Goal: Task Accomplishment & Management: Use online tool/utility

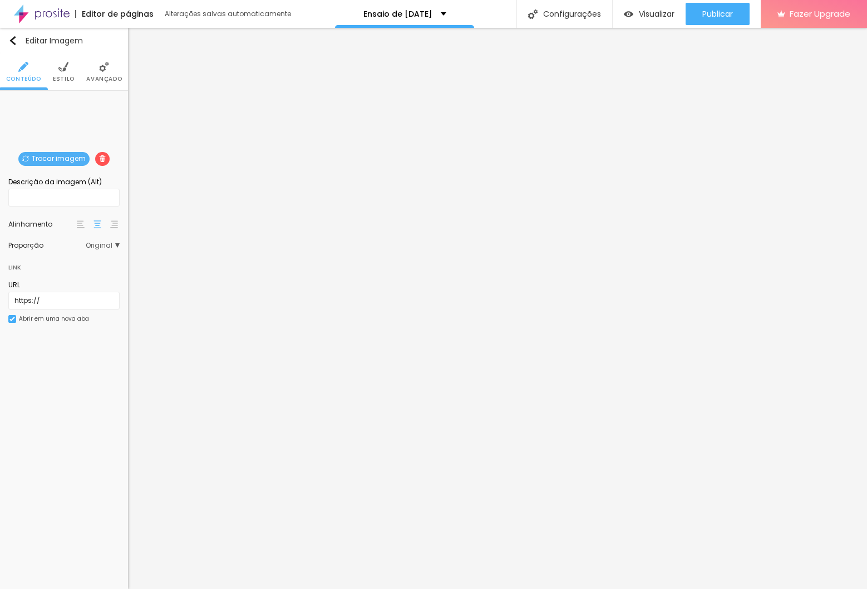
click at [63, 156] on span "Trocar imagem" at bounding box center [53, 159] width 71 height 14
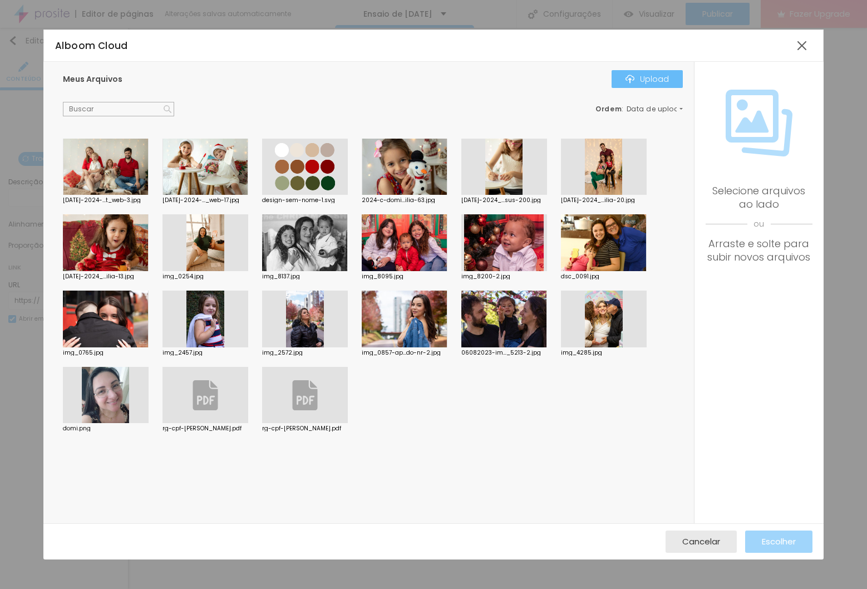
click at [662, 70] on button "Upload" at bounding box center [646, 79] width 71 height 18
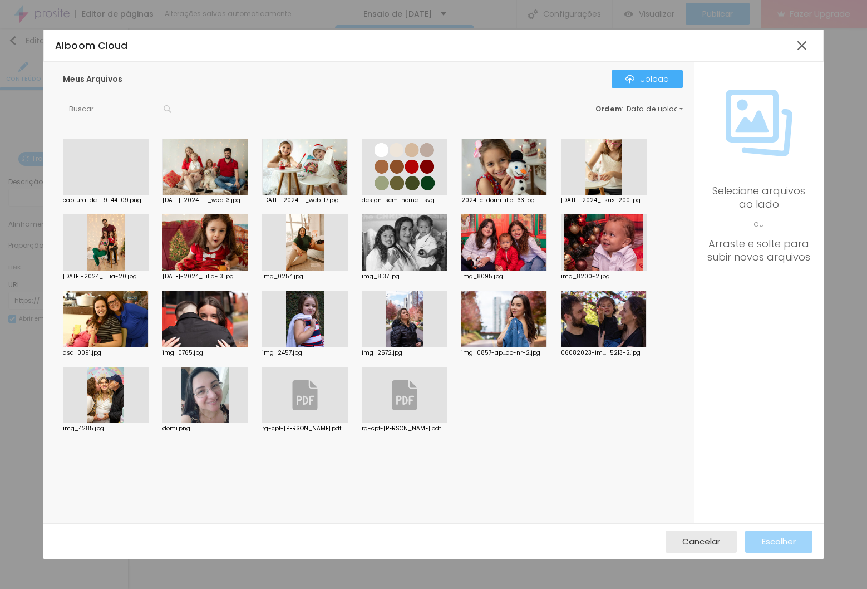
click at [133, 195] on div at bounding box center [106, 195] width 86 height 0
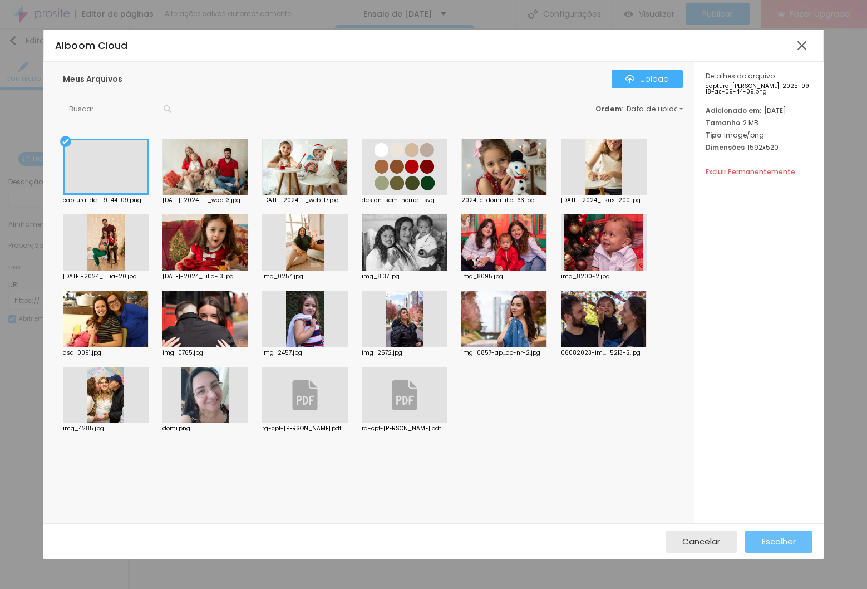
click at [786, 546] on span "Escolher" at bounding box center [779, 540] width 34 height 9
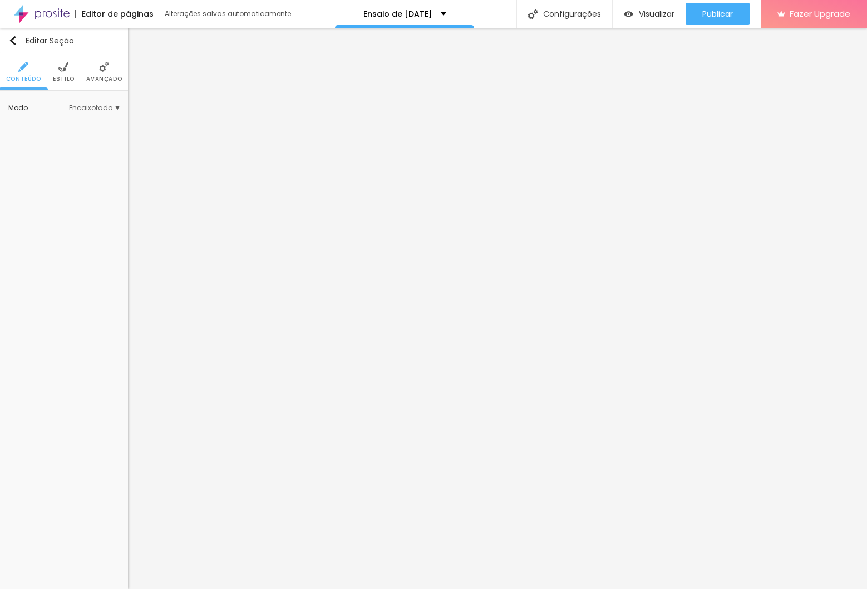
click at [67, 62] on img at bounding box center [63, 67] width 10 height 10
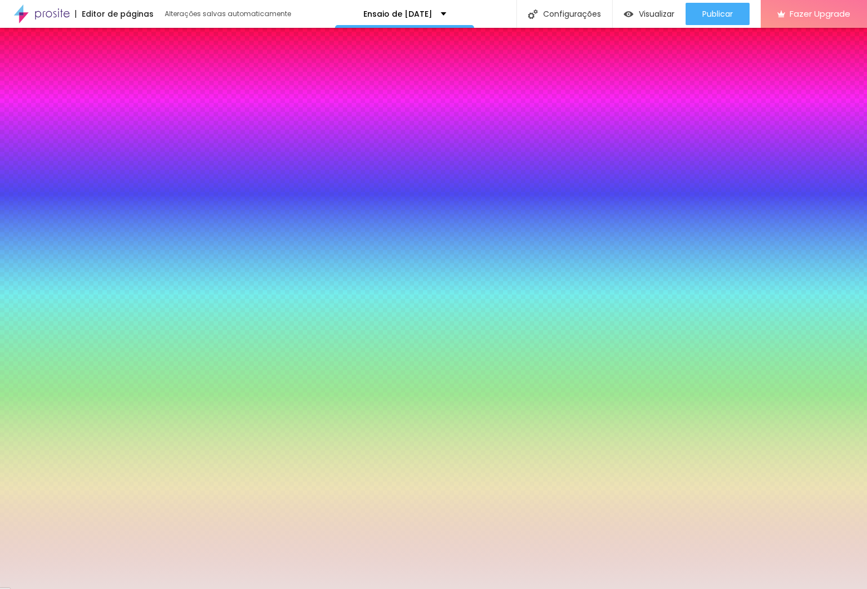
click at [91, 209] on input "#EADCDB" at bounding box center [75, 214] width 134 height 11
click at [21, 202] on icon "button" at bounding box center [17, 201] width 8 height 8
click at [14, 201] on icon "button" at bounding box center [13, 200] width 1 height 1
click at [101, 209] on input "#EADCDB" at bounding box center [75, 214] width 134 height 11
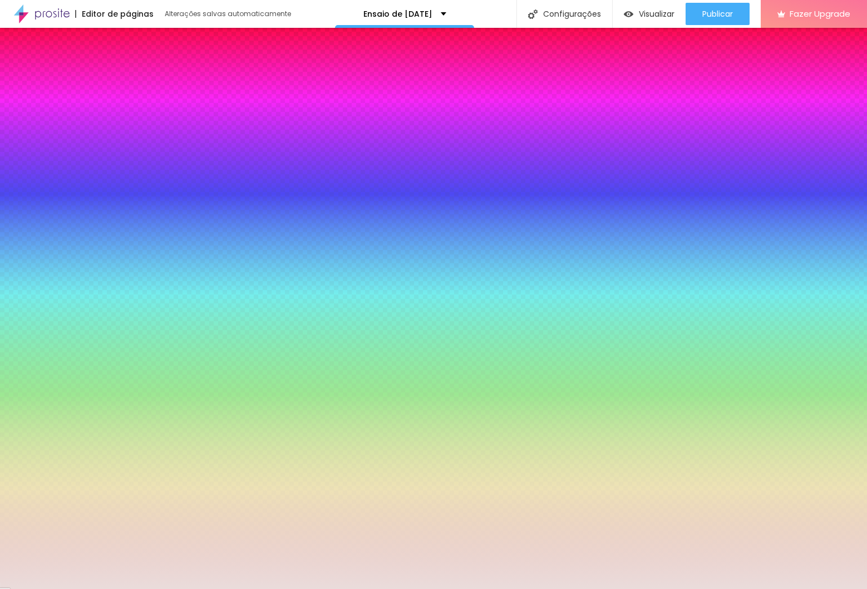
click at [100, 209] on input "#EADCDB" at bounding box center [75, 214] width 134 height 11
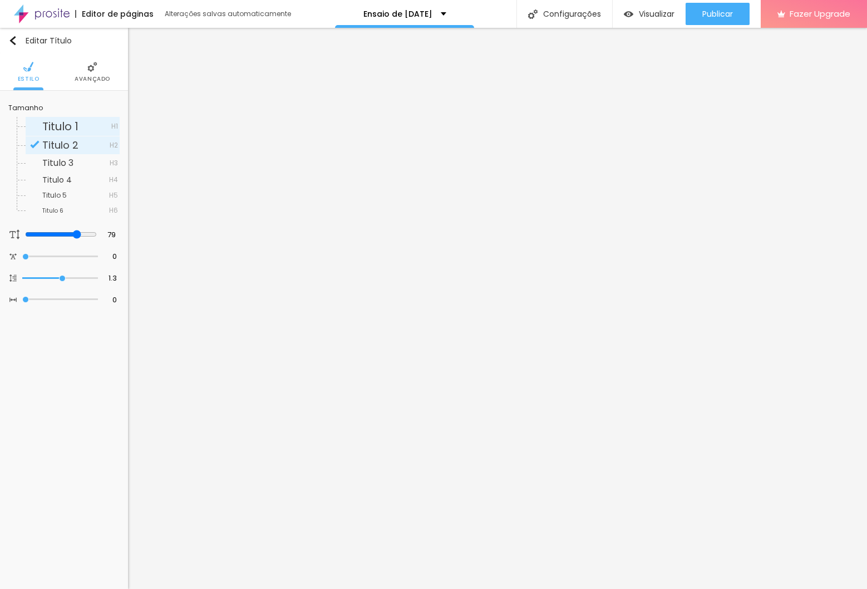
click at [79, 124] on span "Titulo 1" at bounding box center [76, 126] width 69 height 11
click at [85, 144] on span "Titulo 2" at bounding box center [75, 145] width 67 height 10
type input "64"
type input "60"
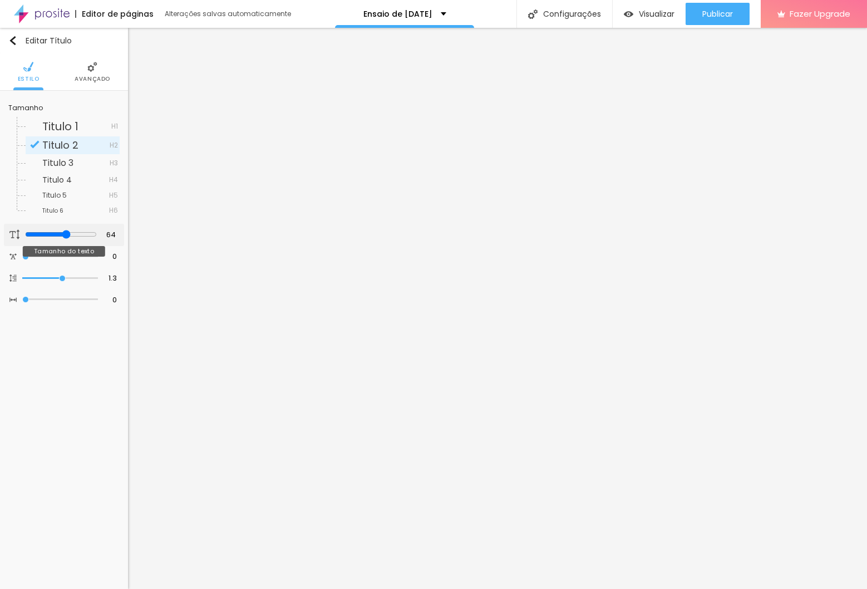
type input "60"
type input "59"
type input "58"
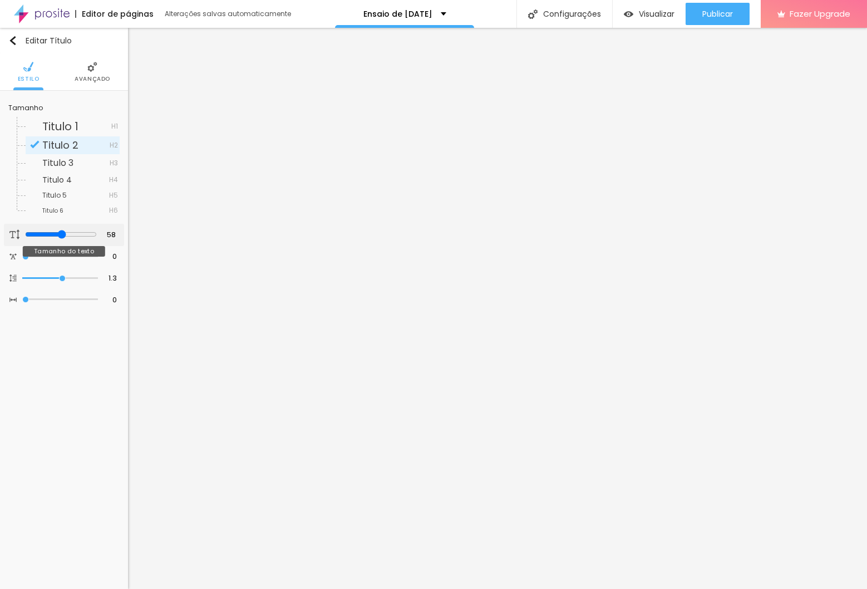
drag, startPoint x: 79, startPoint y: 233, endPoint x: 60, endPoint y: 235, distance: 19.0
type input "58"
click at [60, 235] on input "range" at bounding box center [61, 234] width 72 height 9
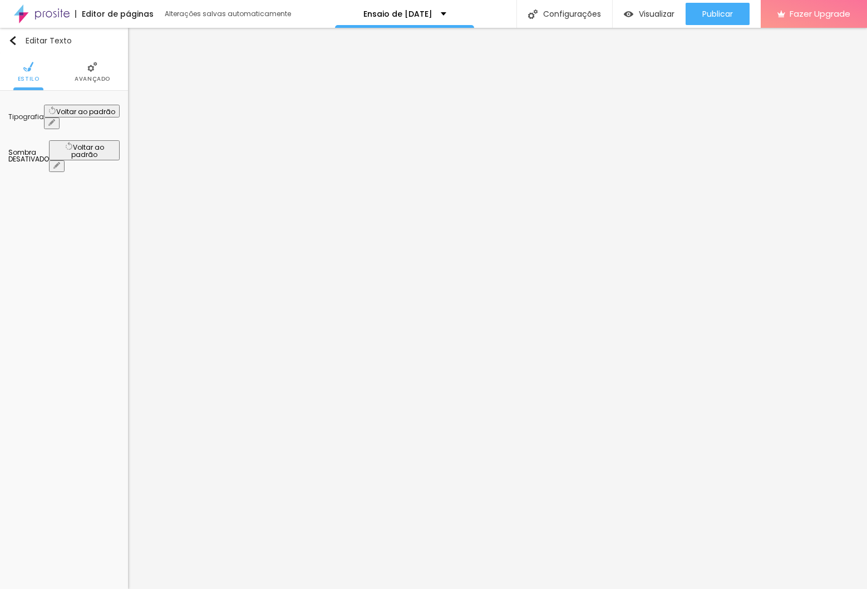
click at [90, 65] on img at bounding box center [92, 67] width 10 height 10
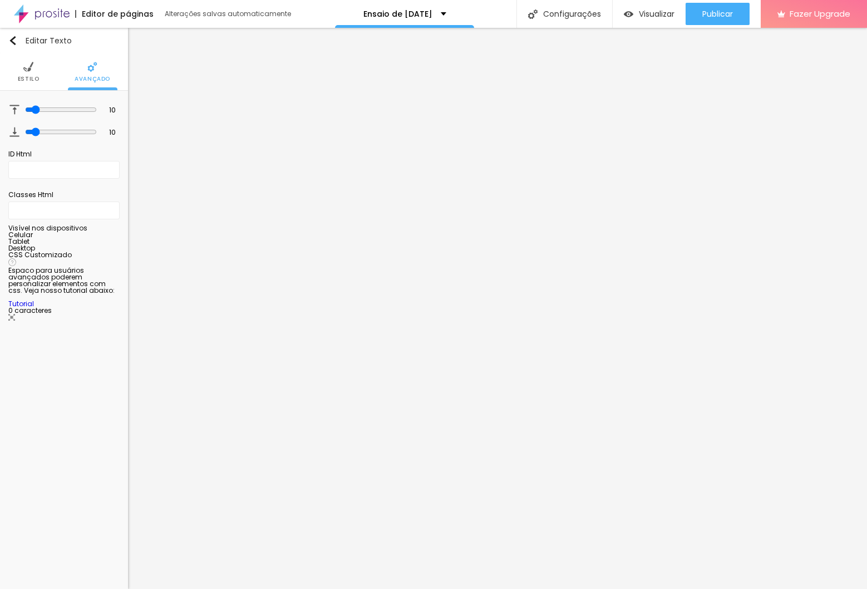
click at [32, 67] on img at bounding box center [28, 67] width 10 height 10
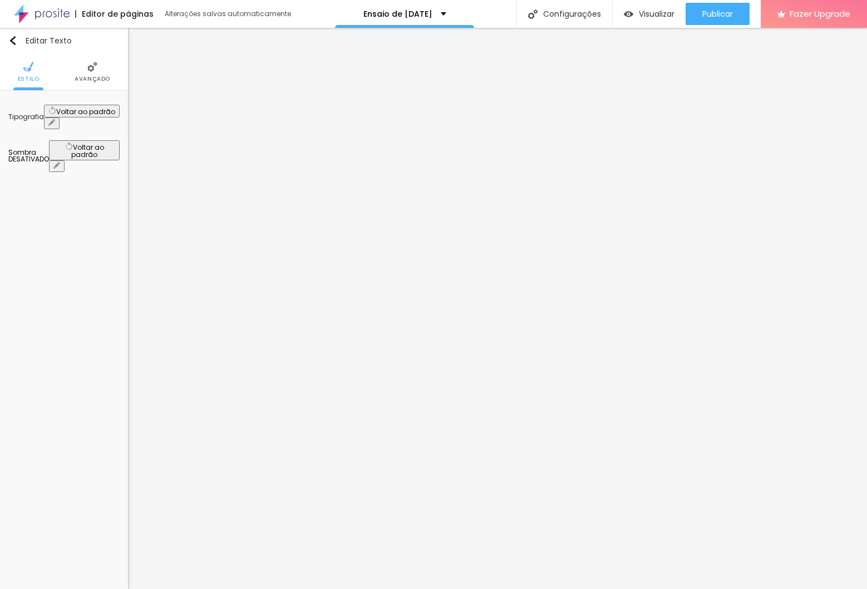
click at [60, 117] on button "button" at bounding box center [52, 123] width 16 height 12
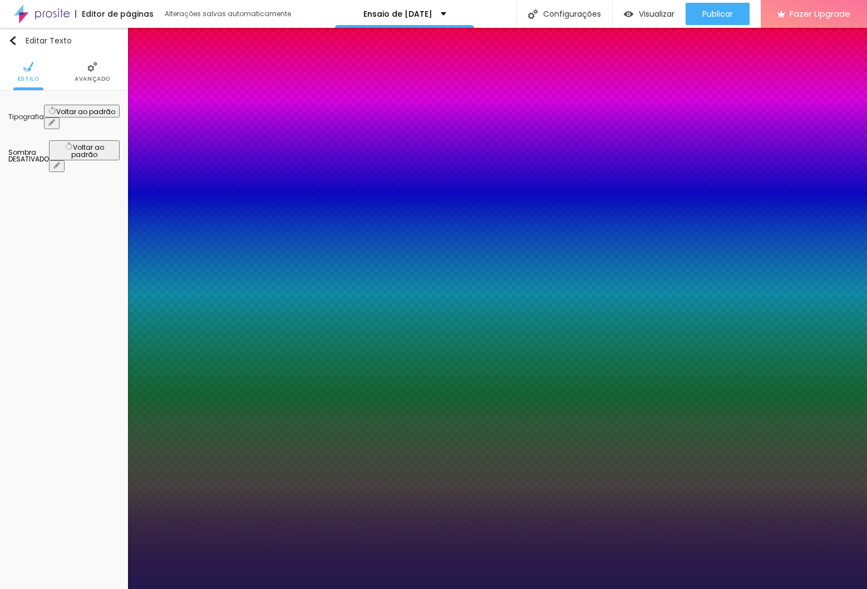
type input "1"
select select "QuicksandLight"
type input "1"
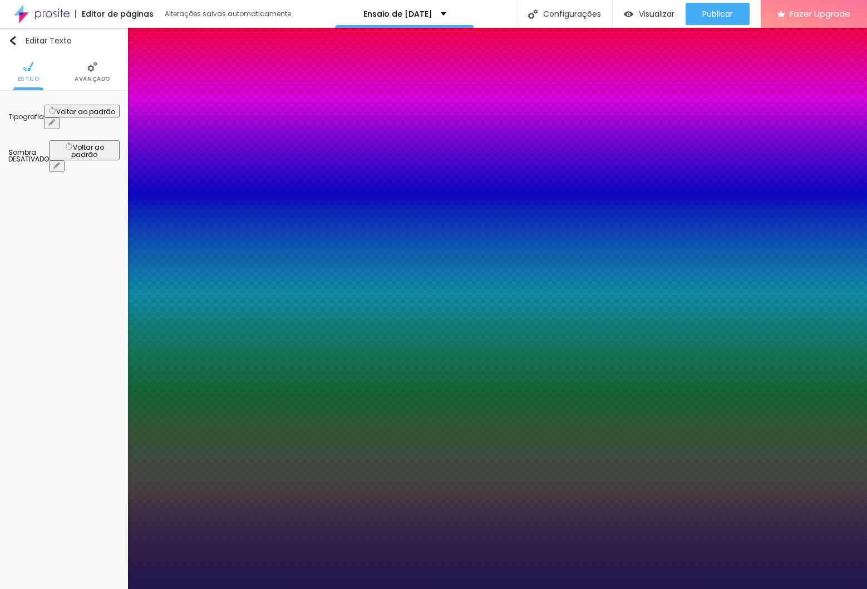
select select "Quicksand"
type input "1"
click at [260, 588] on div at bounding box center [433, 589] width 867 height 0
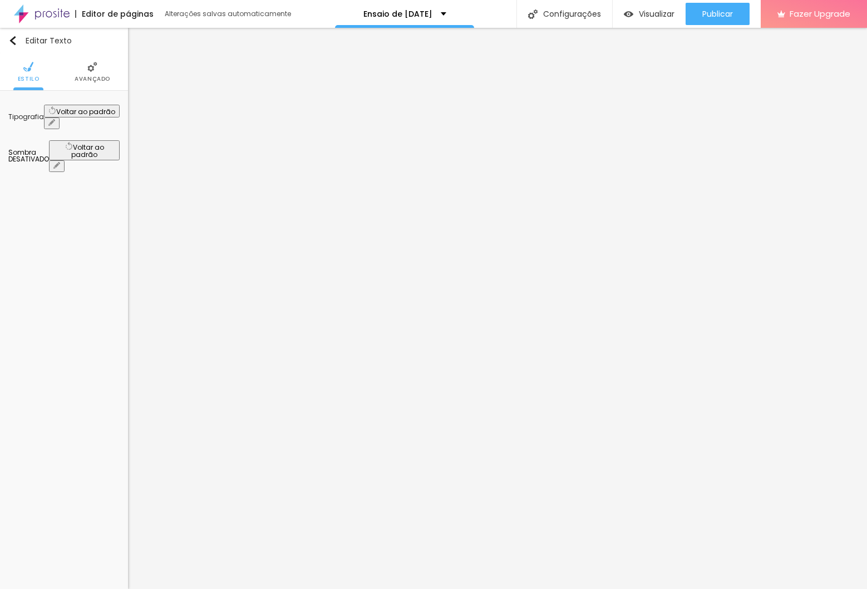
click at [60, 117] on button "button" at bounding box center [52, 123] width 16 height 12
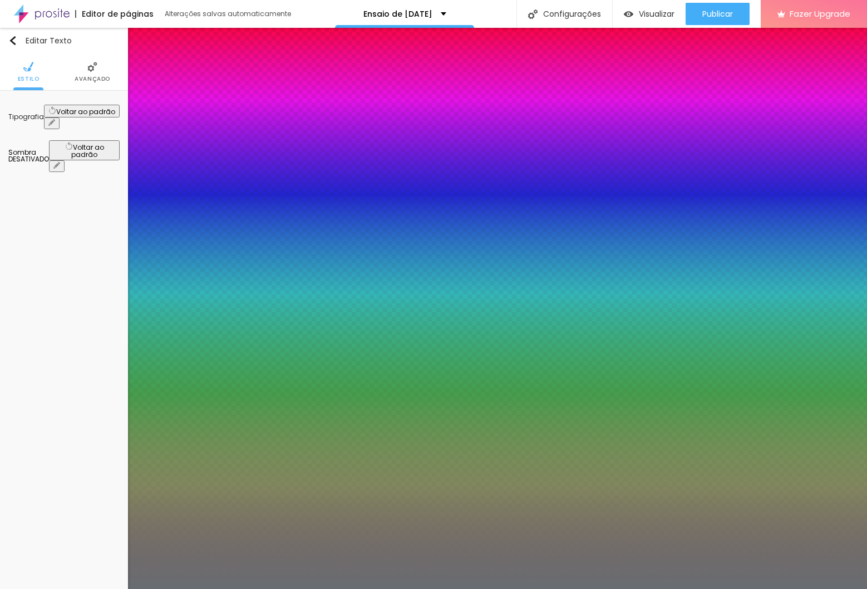
type input "1"
click at [567, 588] on div at bounding box center [433, 589] width 867 height 0
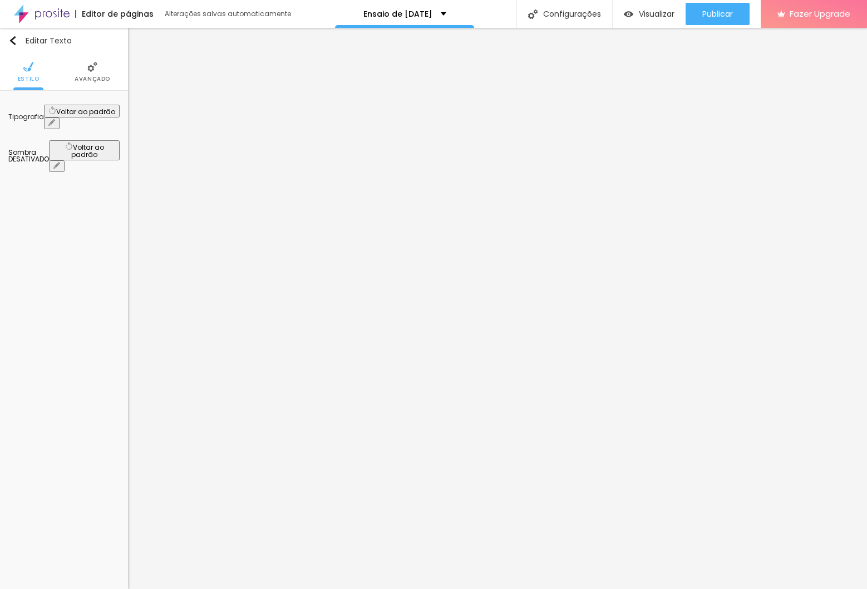
click at [60, 117] on button "button" at bounding box center [52, 123] width 16 height 12
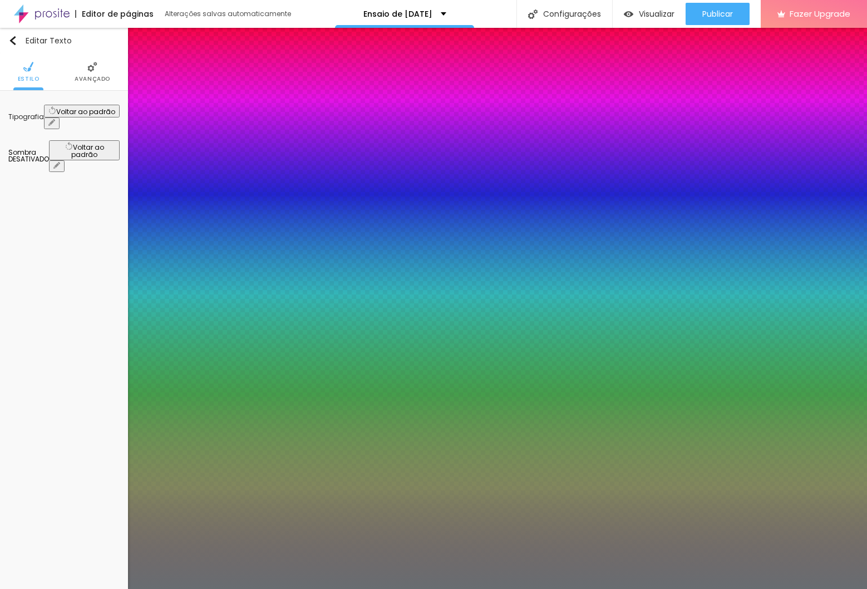
type input "1"
click at [69, 588] on div at bounding box center [433, 589] width 867 height 0
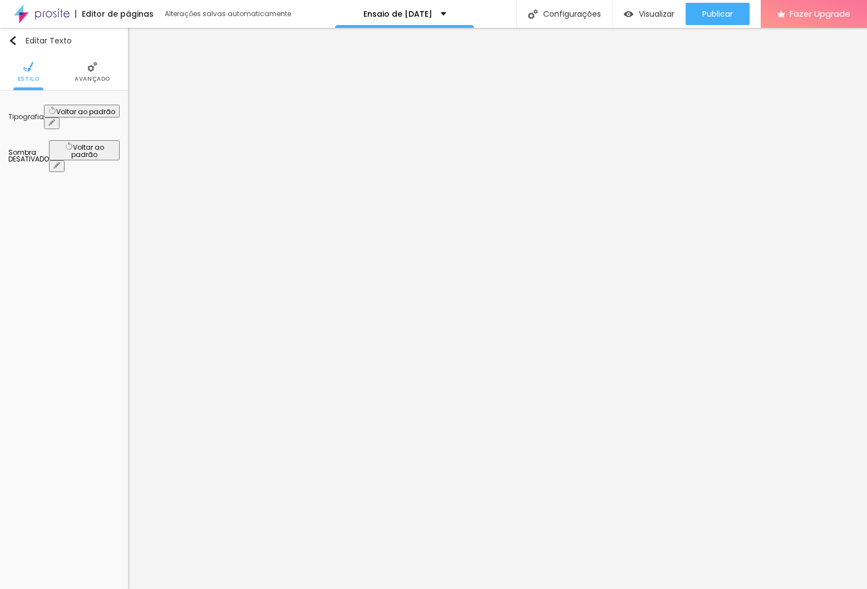
click at [60, 117] on button "button" at bounding box center [52, 123] width 16 height 12
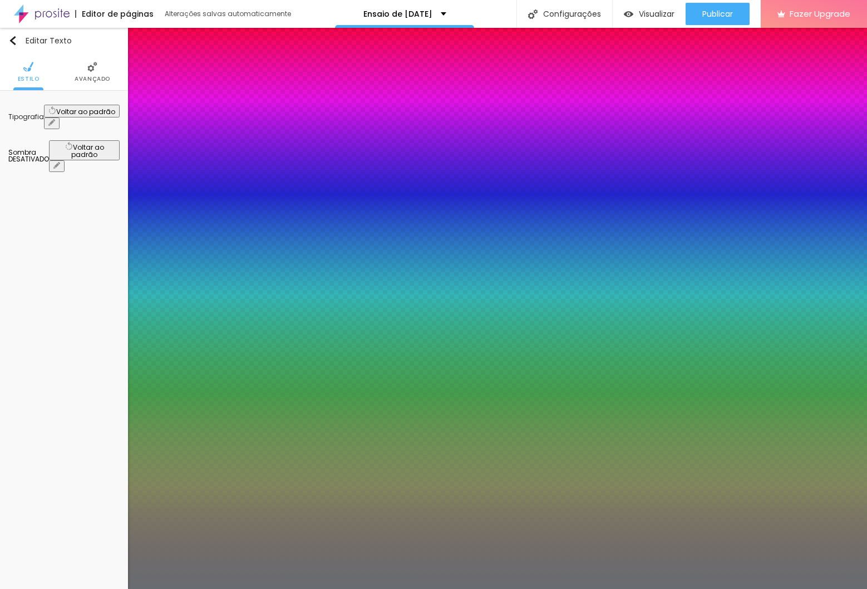
type input "1"
type input "24"
type input "1"
type input "22"
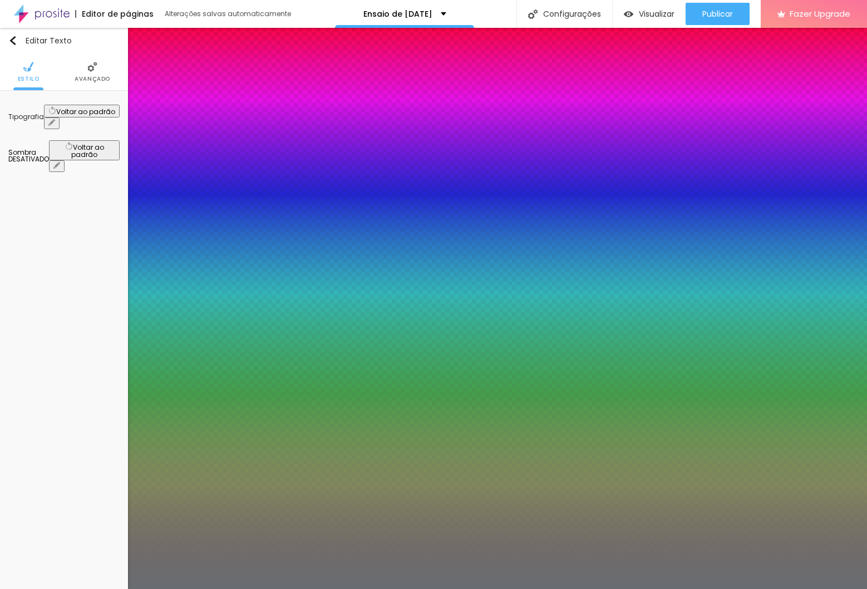
type input "22"
type input "1"
type input "21"
type input "1"
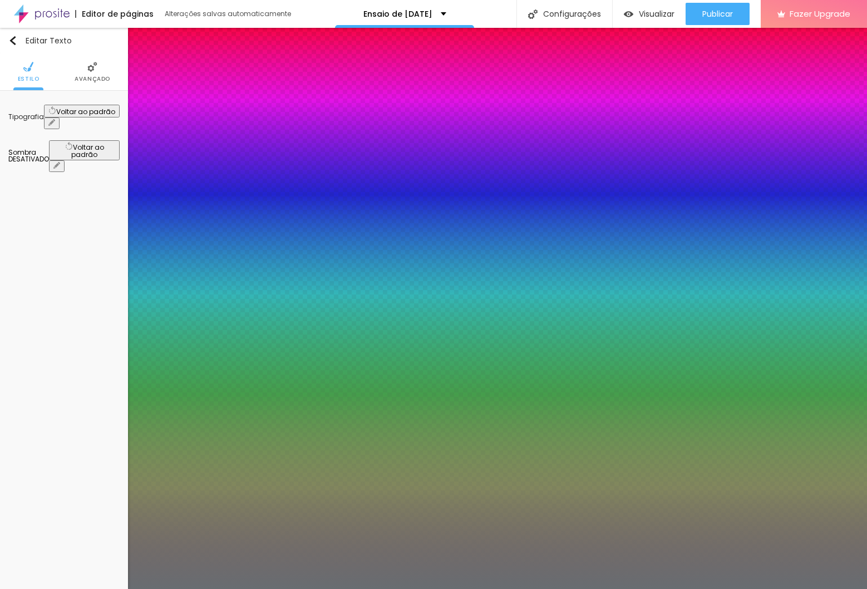
type input "19"
type input "1"
type input "20"
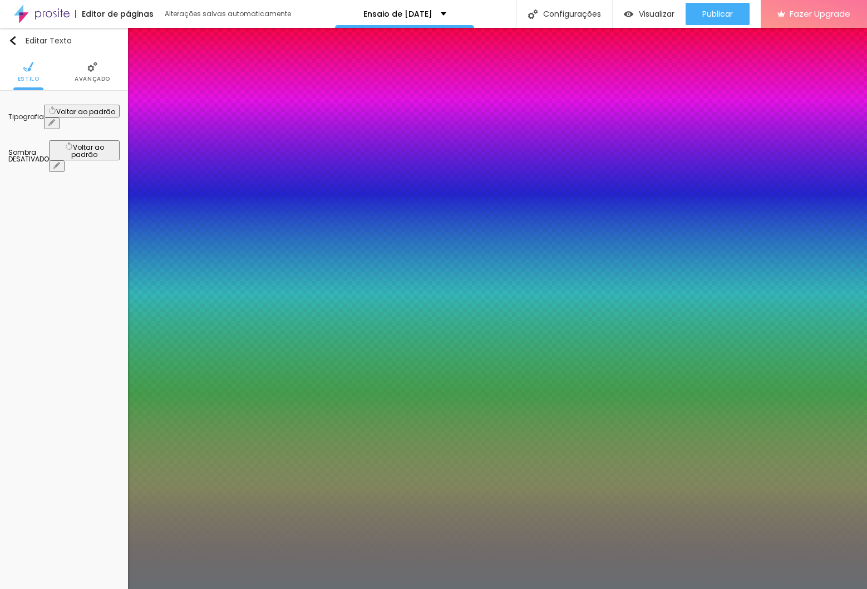
type input "1"
type input "20"
type input "1"
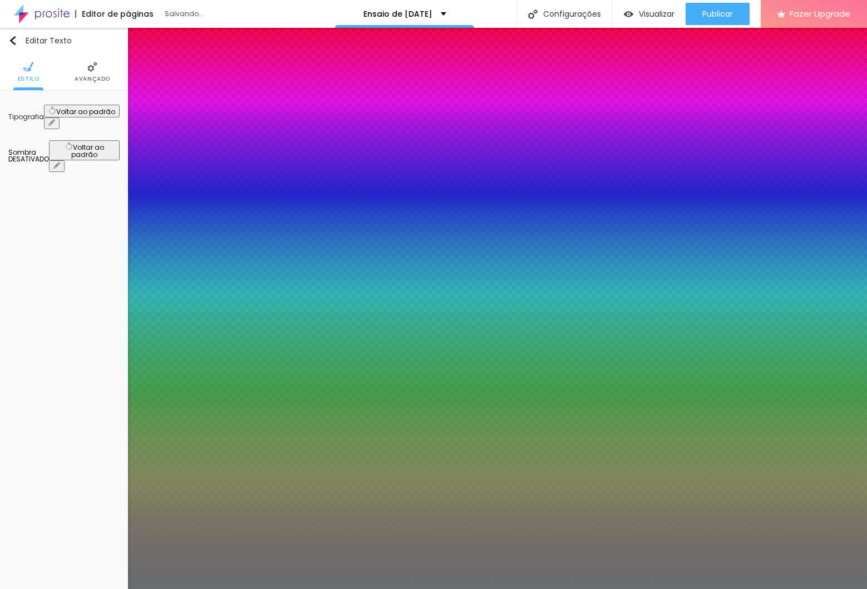
select select "Quicksand"
type input "1"
select select "QuicksandLight"
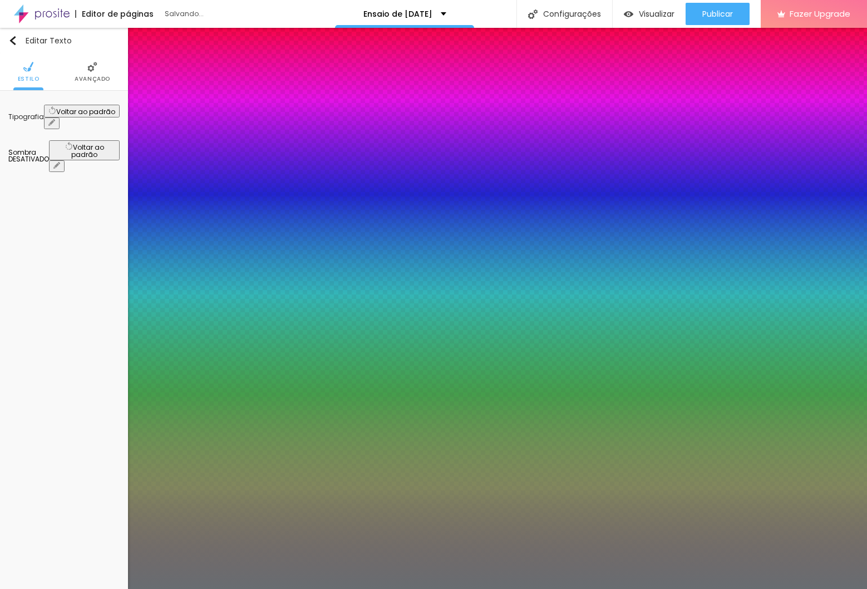
type input "1"
select select "QuicksandMedium"
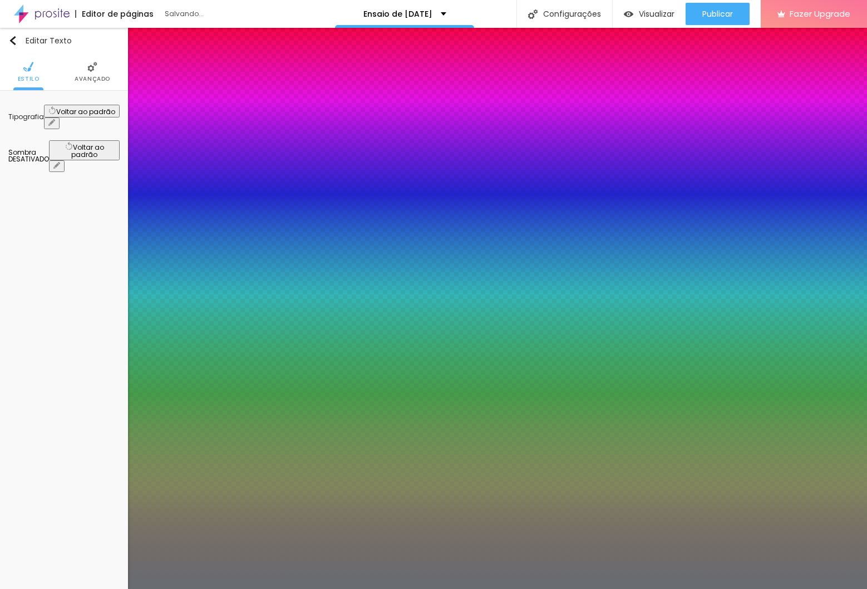
type input "1"
select select "Quicksand"
type input "1"
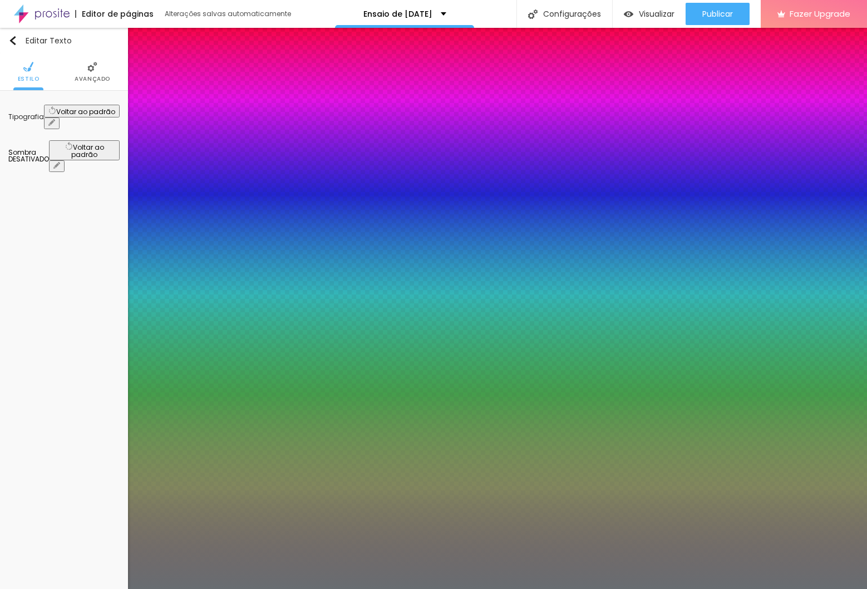
click at [431, 588] on div at bounding box center [433, 589] width 867 height 0
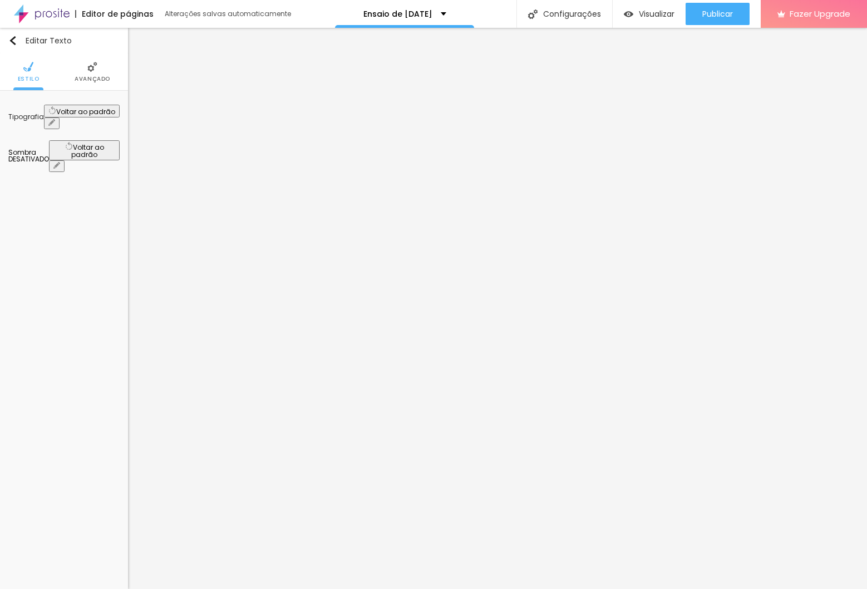
click at [54, 120] on icon "button" at bounding box center [52, 122] width 4 height 4
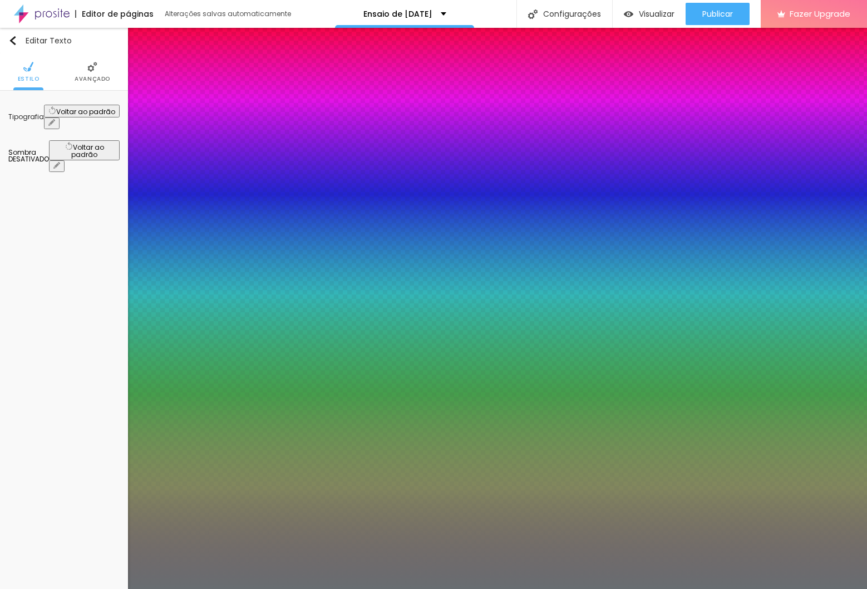
type input "1"
select select "Montserrat"
type input "1"
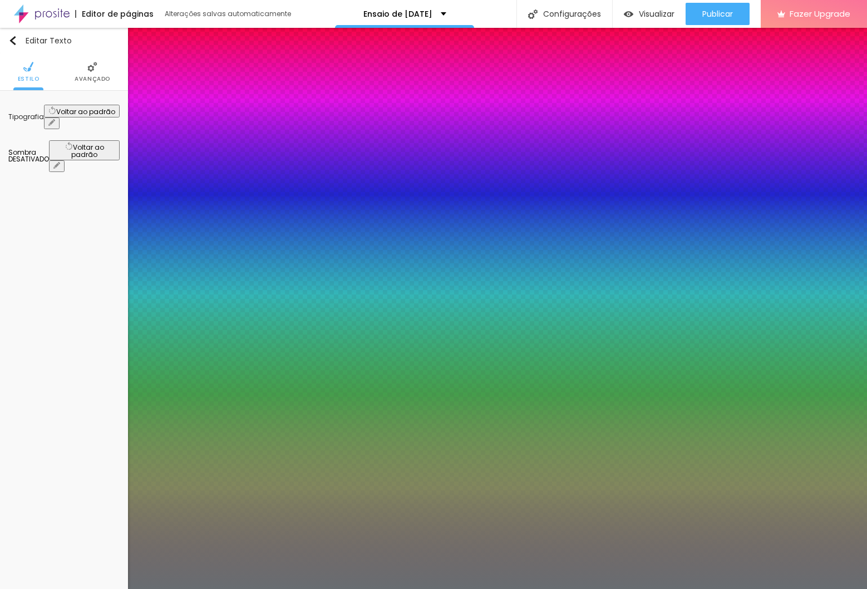
click at [460, 588] on div at bounding box center [433, 589] width 867 height 0
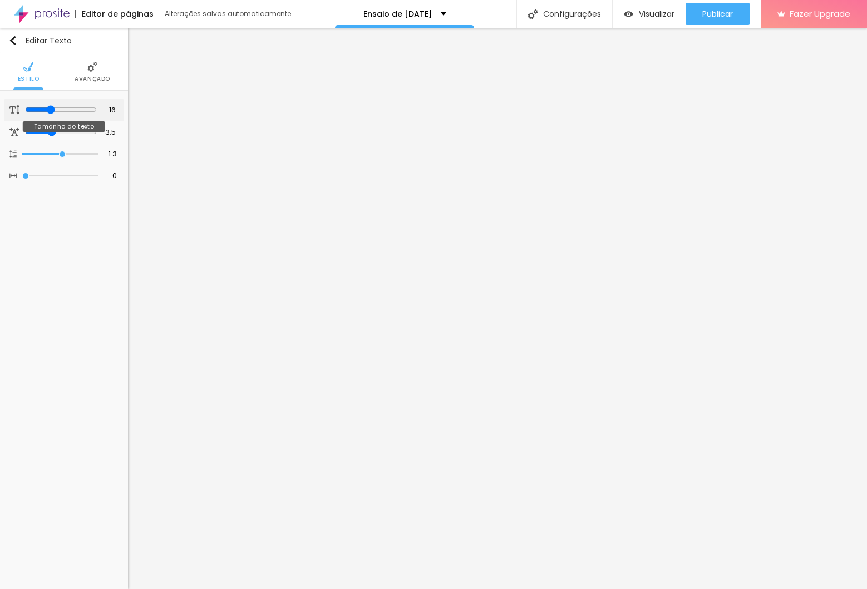
type input "17"
type input "18"
type input "19"
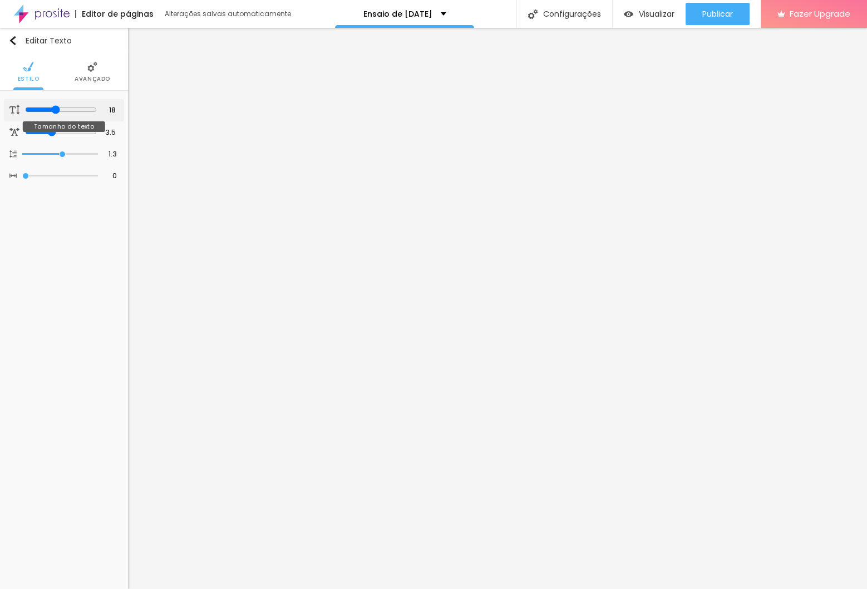
type input "19"
type input "20"
drag, startPoint x: 52, startPoint y: 110, endPoint x: 59, endPoint y: 104, distance: 9.1
type input "20"
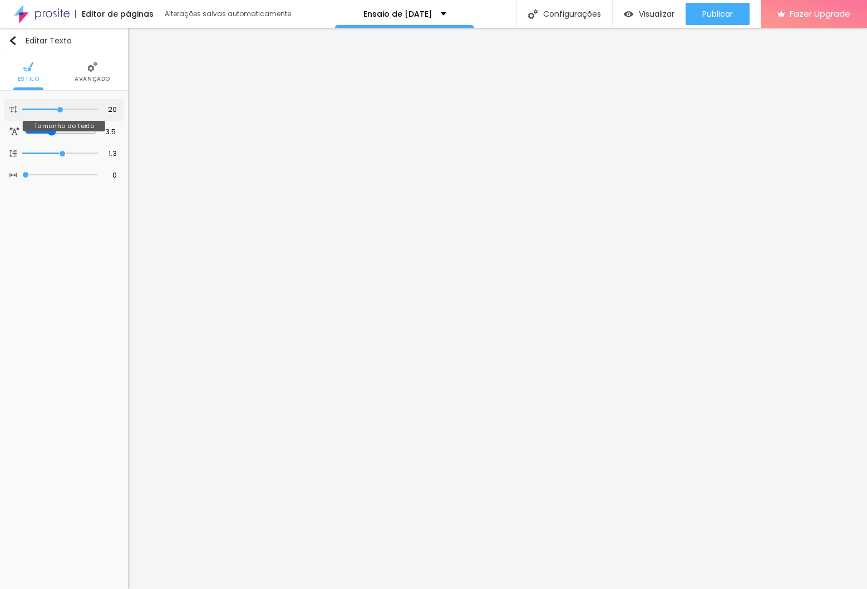
click at [59, 107] on input "range" at bounding box center [60, 110] width 76 height 6
click at [15, 43] on img "button" at bounding box center [12, 40] width 9 height 9
click at [62, 43] on div "Editar Texto" at bounding box center [39, 40] width 63 height 9
drag, startPoint x: 72, startPoint y: 67, endPoint x: 78, endPoint y: 72, distance: 7.5
click at [73, 68] on ul "Estilo Avançado" at bounding box center [64, 71] width 128 height 37
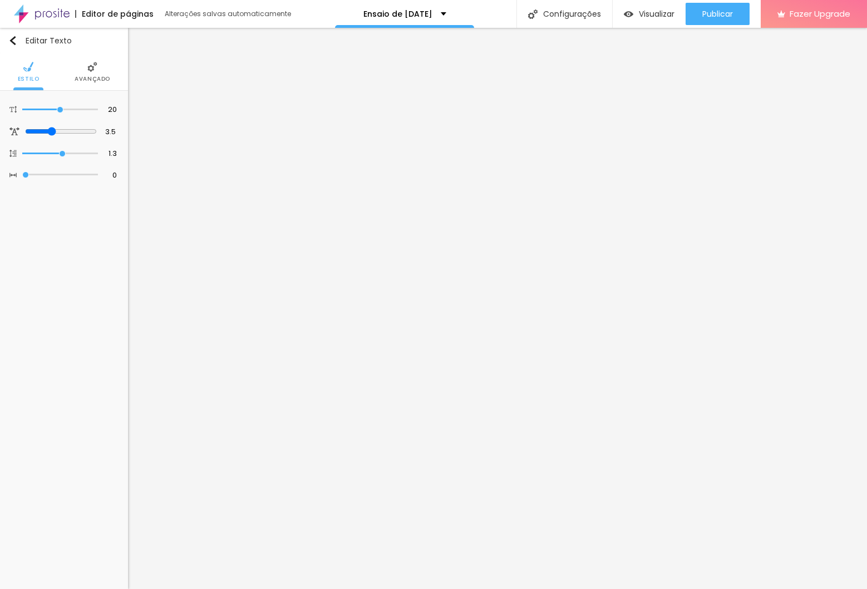
click at [89, 67] on img at bounding box center [92, 67] width 10 height 10
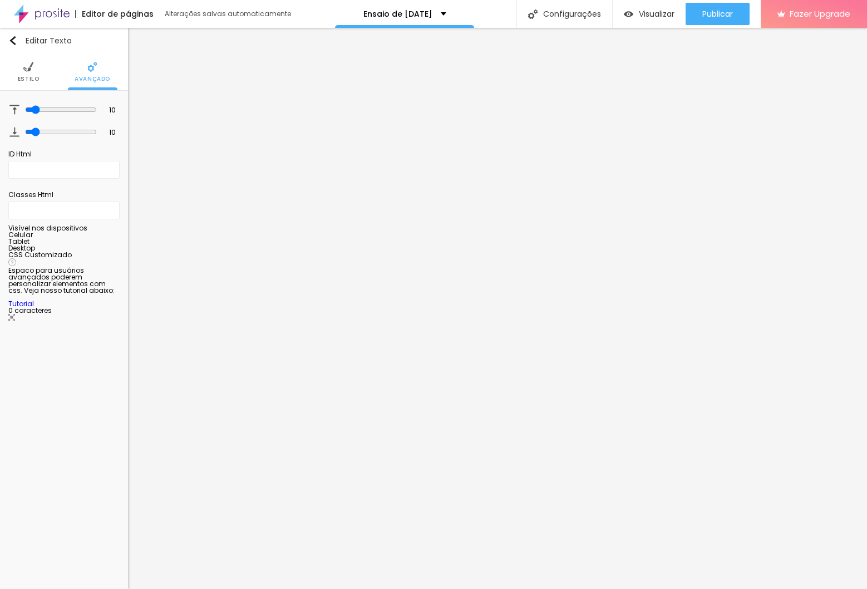
click at [32, 69] on img at bounding box center [28, 67] width 10 height 10
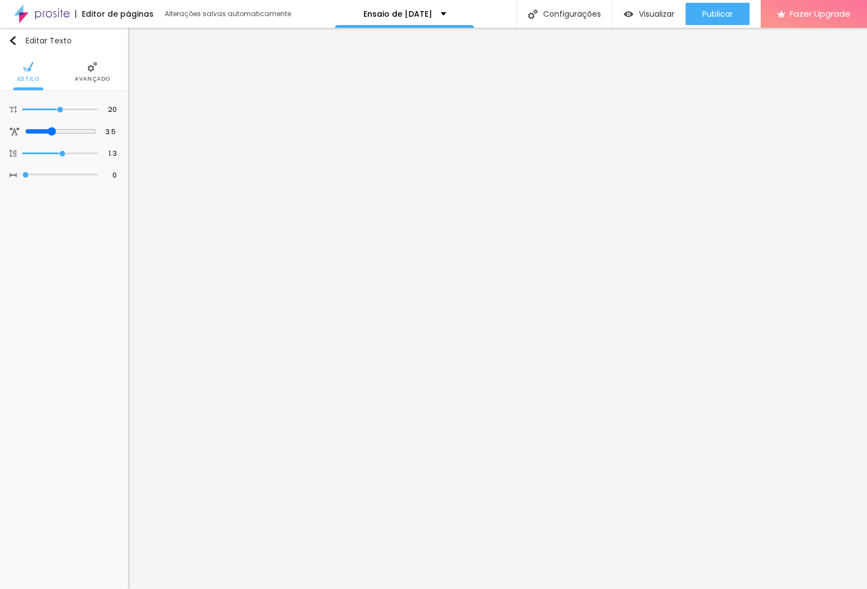
click at [88, 68] on img at bounding box center [92, 67] width 10 height 10
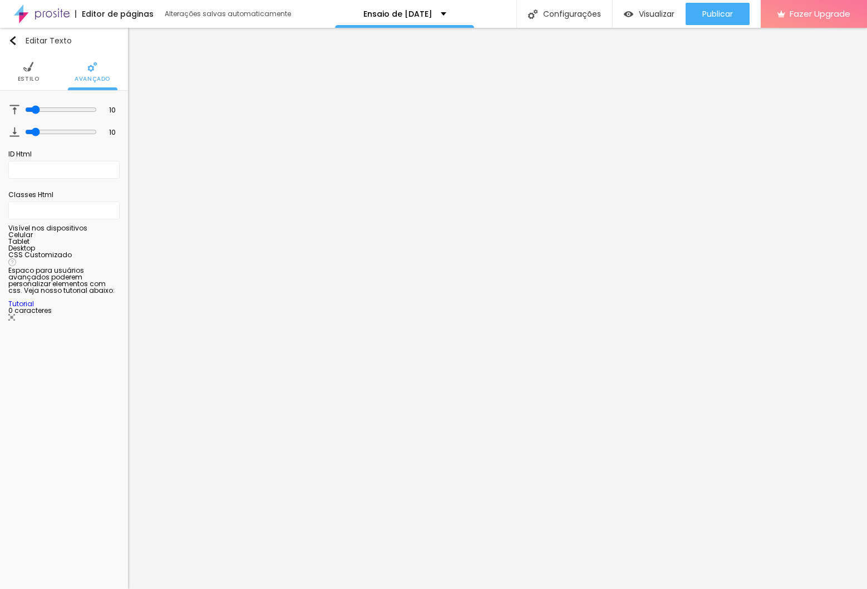
click at [29, 66] on img at bounding box center [28, 67] width 10 height 10
